Goal: Task Accomplishment & Management: Complete application form

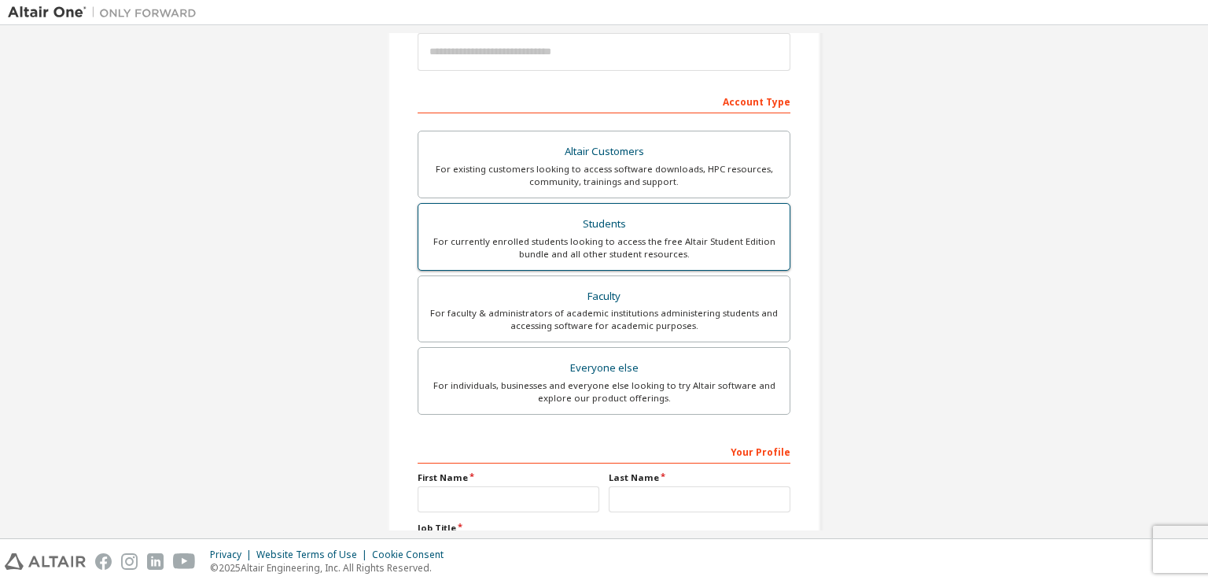
scroll to position [315, 0]
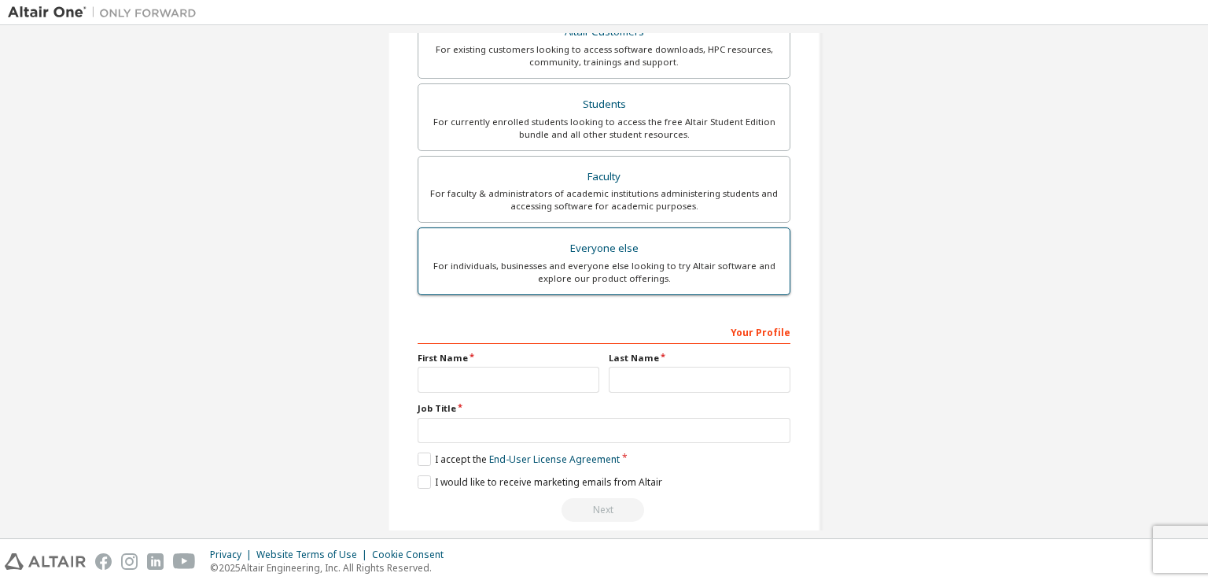
click at [607, 248] on div "Everyone else" at bounding box center [604, 249] width 352 height 22
click at [512, 383] on input "text" at bounding box center [509, 380] width 182 height 26
type input "*********"
type input "********"
click at [418, 428] on input "text" at bounding box center [604, 431] width 373 height 26
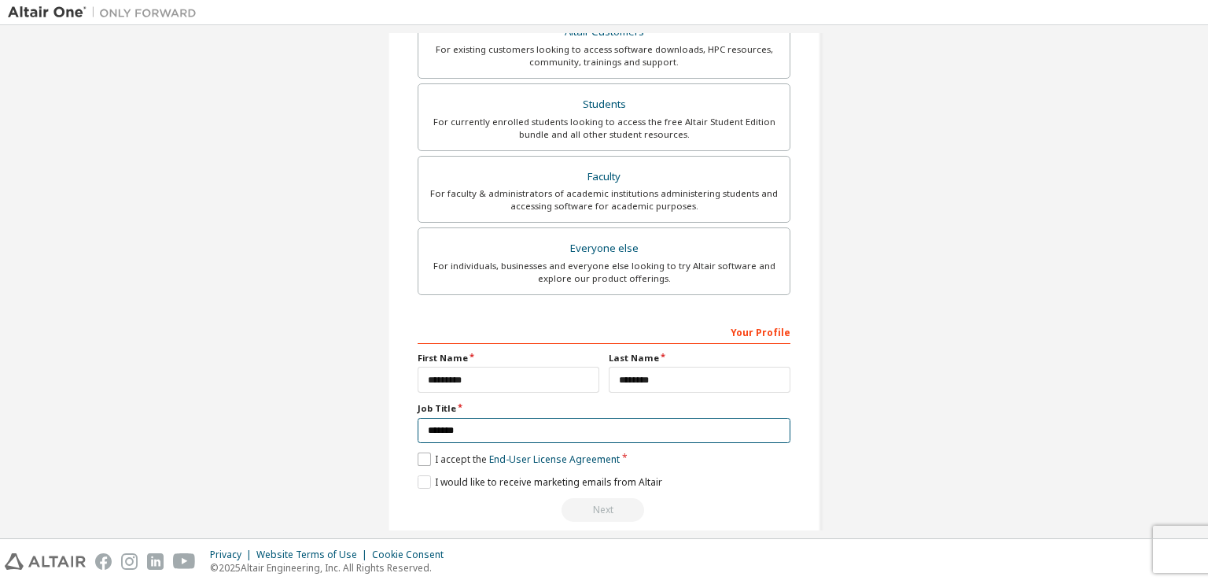
type input "*******"
click at [421, 457] on label "I accept the End-User License Agreement" at bounding box center [519, 458] width 202 height 13
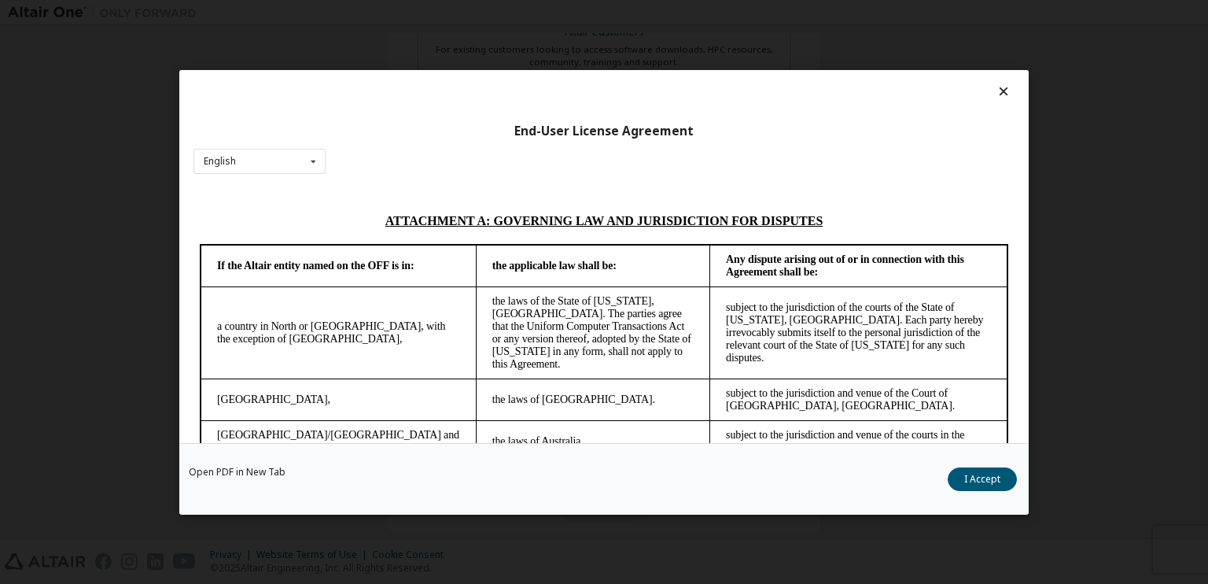
scroll to position [4412, 0]
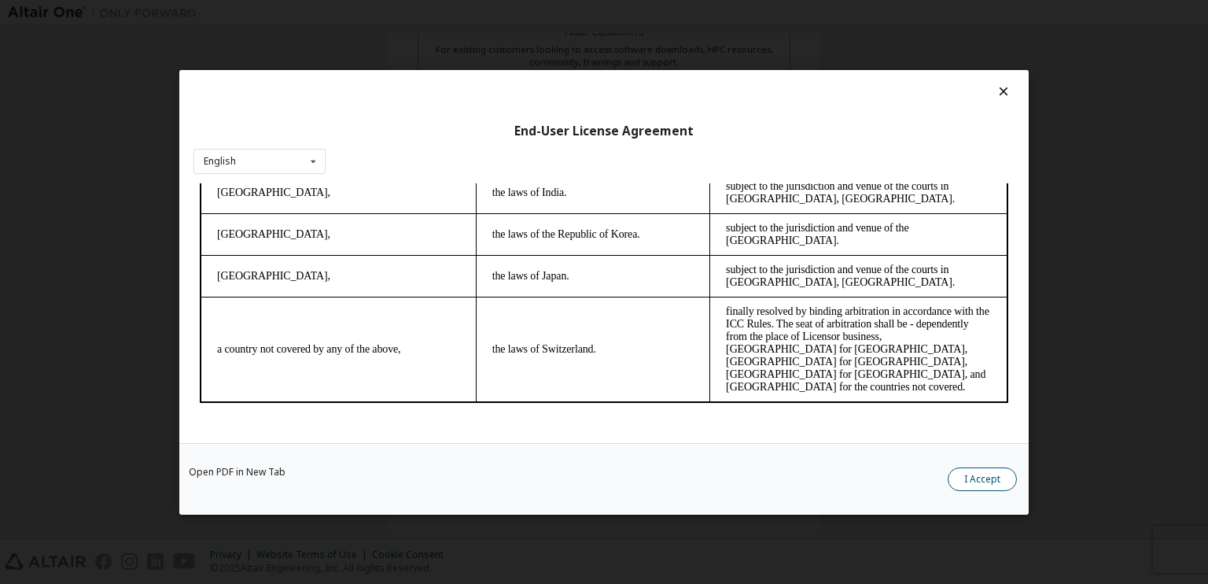
click at [967, 486] on button "I Accept" at bounding box center [982, 479] width 69 height 24
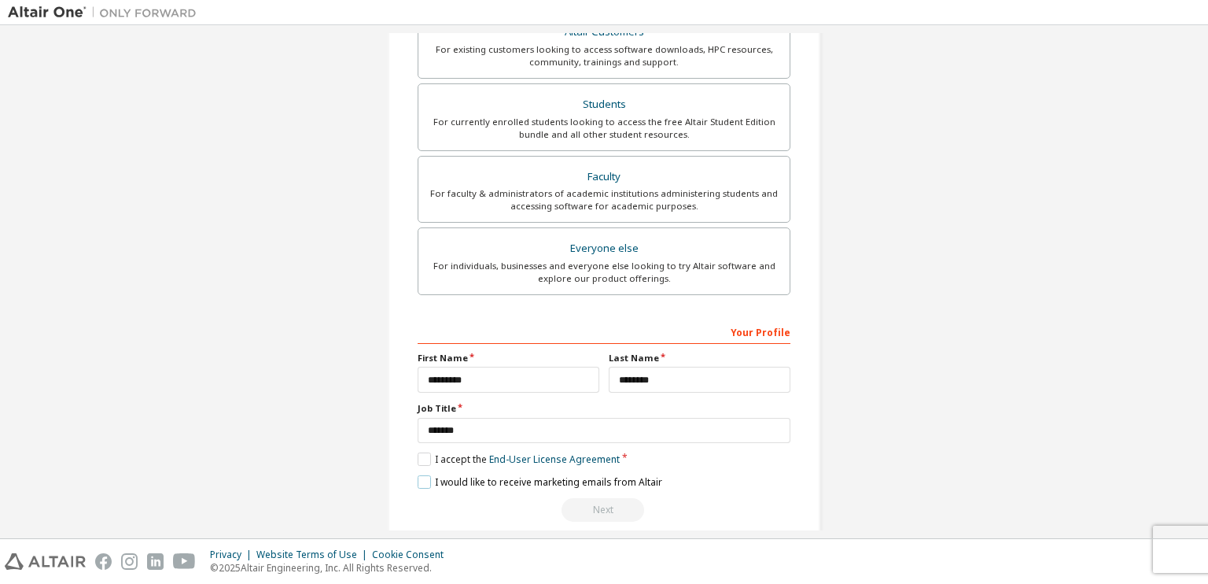
click at [422, 476] on label "I would like to receive marketing emails from Altair" at bounding box center [540, 481] width 245 height 13
click at [587, 506] on div "Next" at bounding box center [604, 510] width 373 height 24
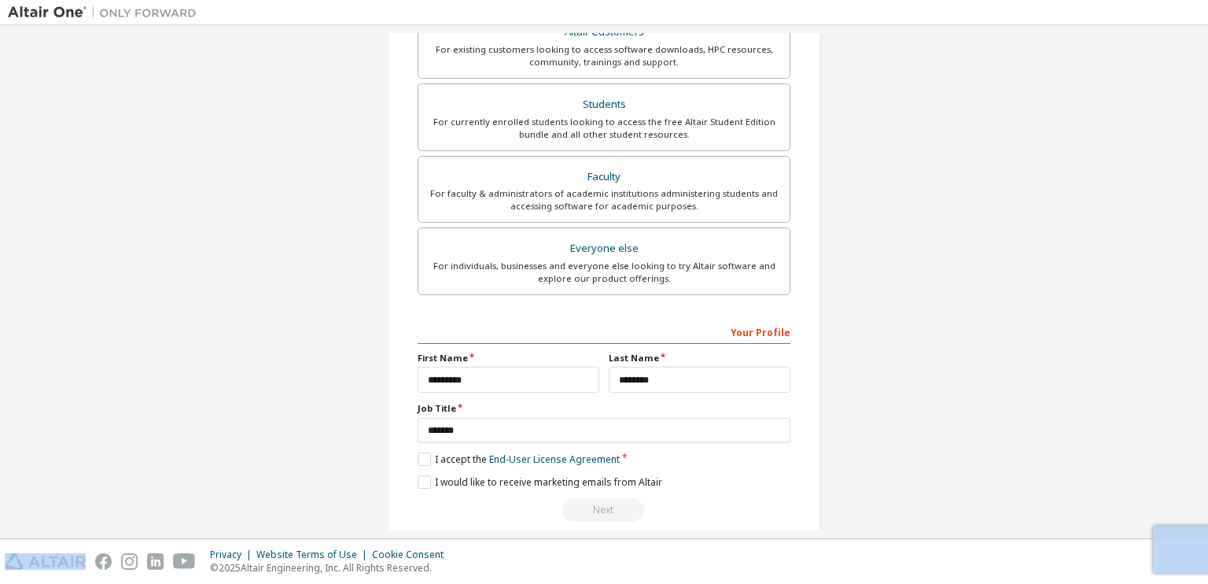
click at [587, 506] on div "Next" at bounding box center [604, 510] width 373 height 24
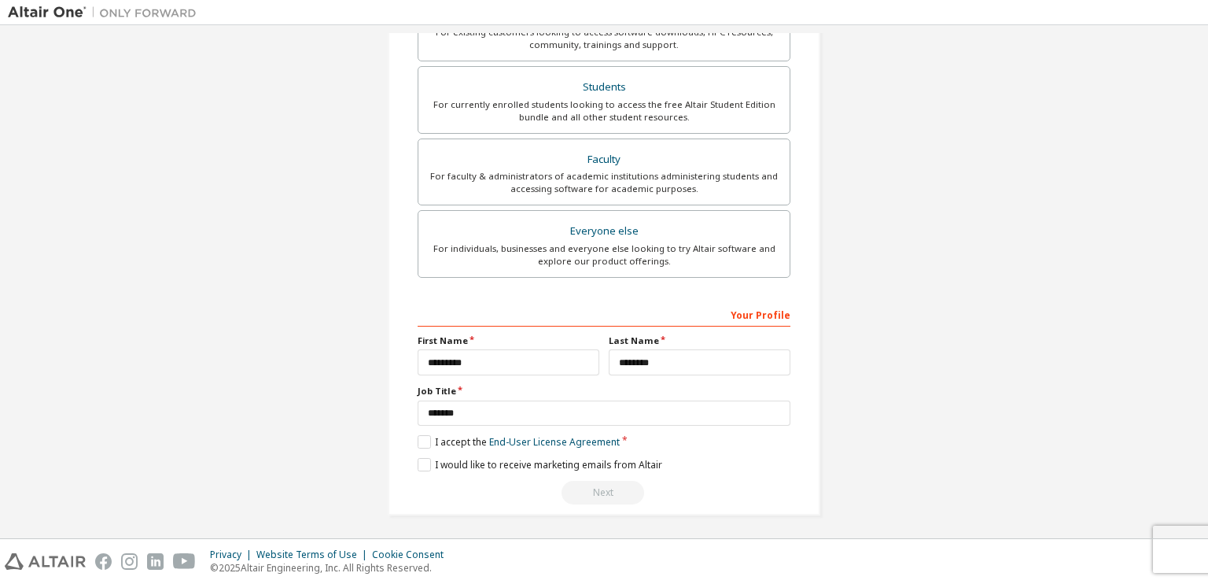
click at [591, 490] on div "Next" at bounding box center [604, 493] width 373 height 24
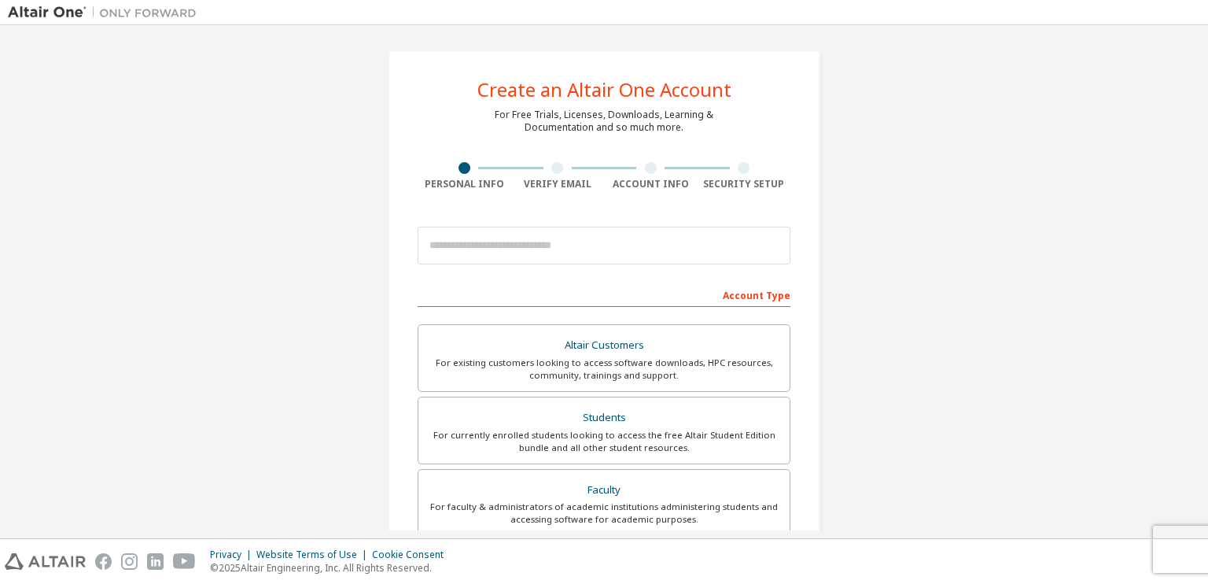
scroll to position [0, 0]
click at [732, 300] on div "Account Type" at bounding box center [604, 295] width 373 height 25
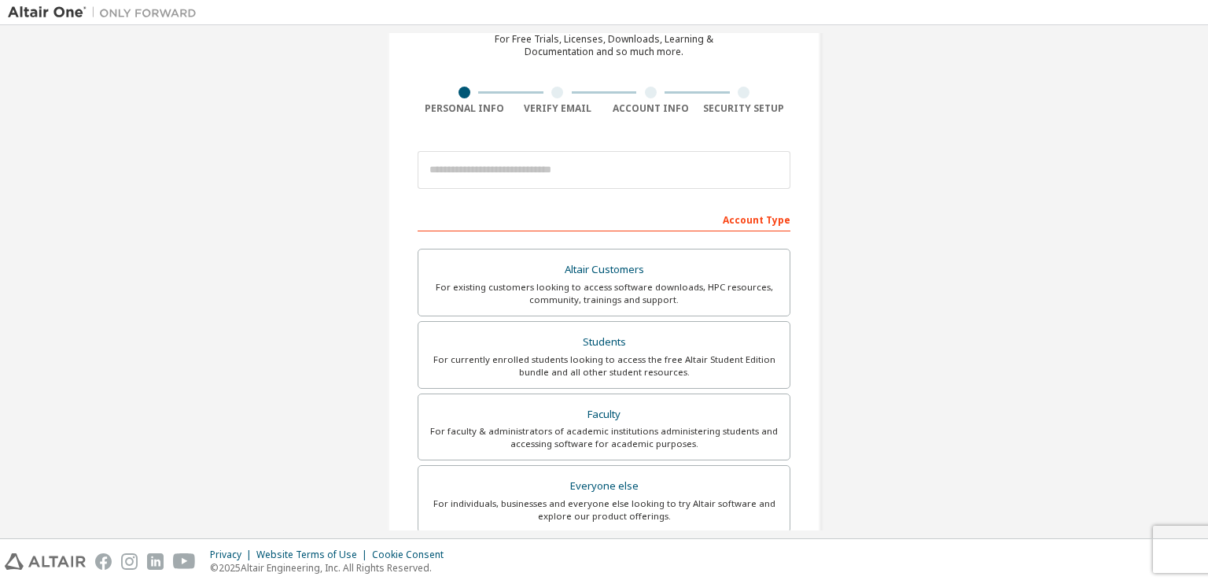
scroll to position [79, 0]
